Goal: Navigation & Orientation: Go to known website

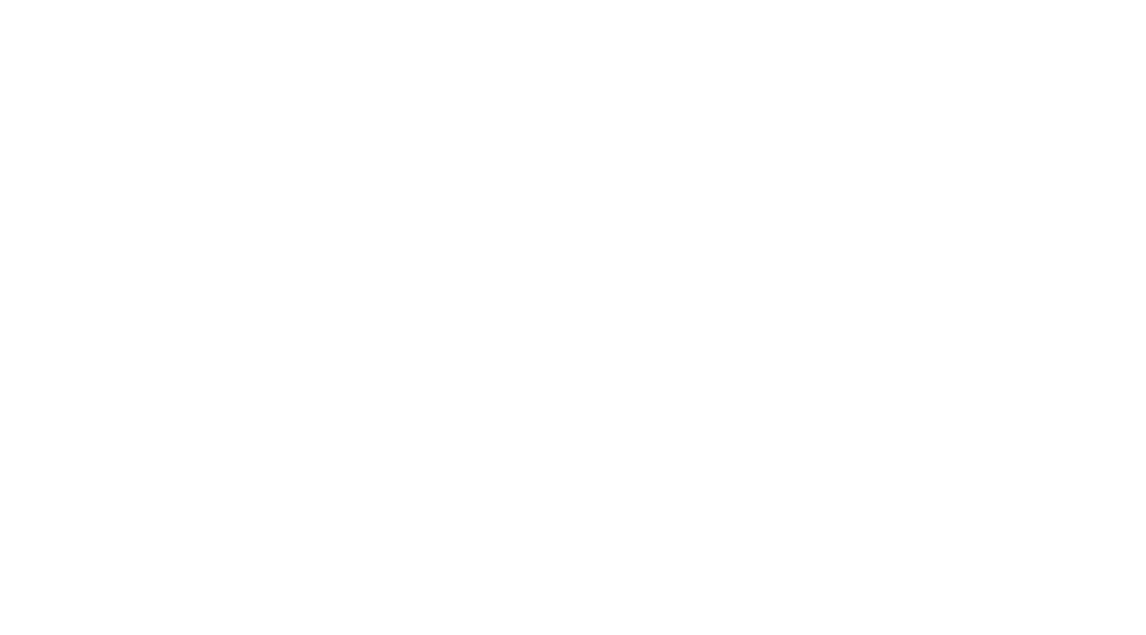
click at [683, 235] on div at bounding box center [573, 317] width 1146 height 635
